Goal: Task Accomplishment & Management: Manage account settings

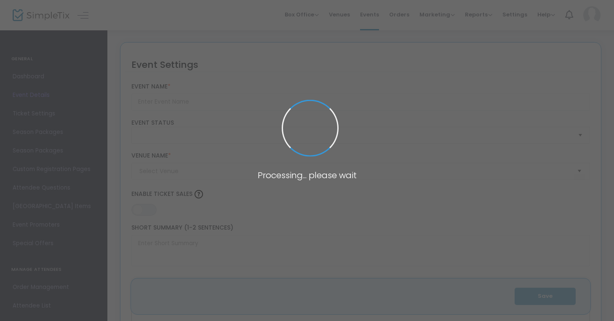
type input "Regenerative Futures Conference"
type textarea "Regenerative Futures Conference Join thought leaders, innovators, educators and…"
type input "5.000 %"
type input "Register Now"
type input "[GEOGRAPHIC_DATA]"
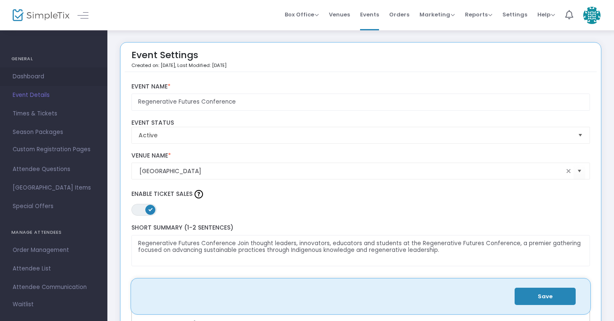
click at [43, 78] on span "Dashboard" at bounding box center [54, 76] width 82 height 11
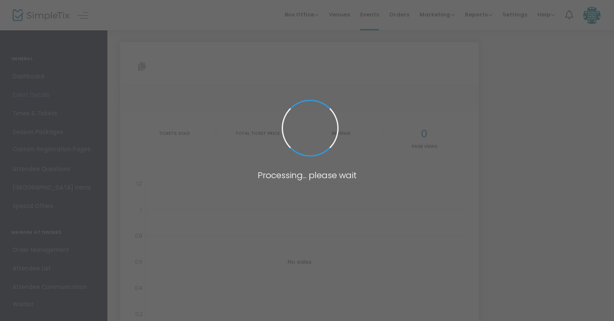
type input "[URL][DOMAIN_NAME]"
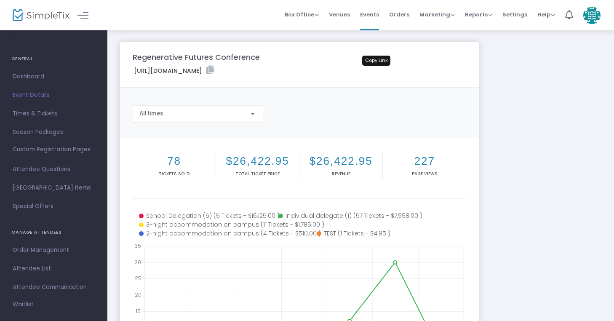
click at [214, 72] on icon at bounding box center [210, 70] width 8 height 8
